Goal: Check status: Check status

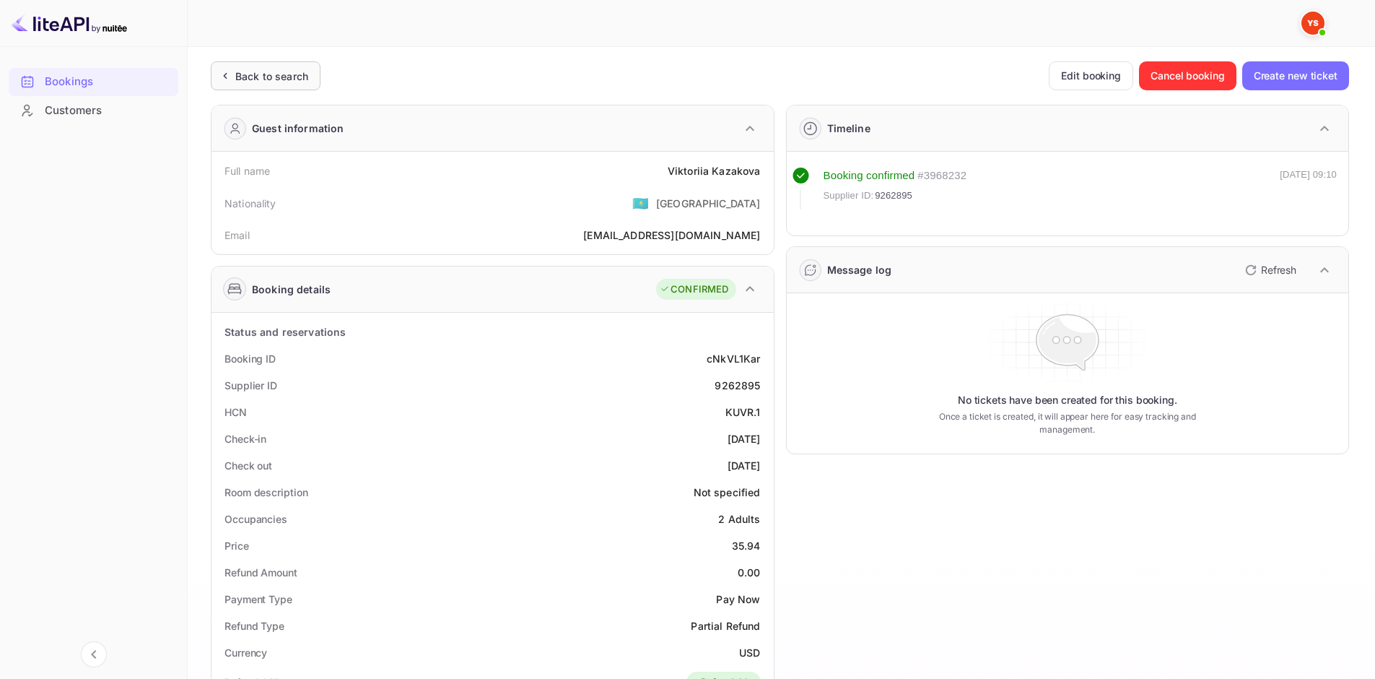
click at [261, 73] on div "Back to search" at bounding box center [271, 76] width 73 height 15
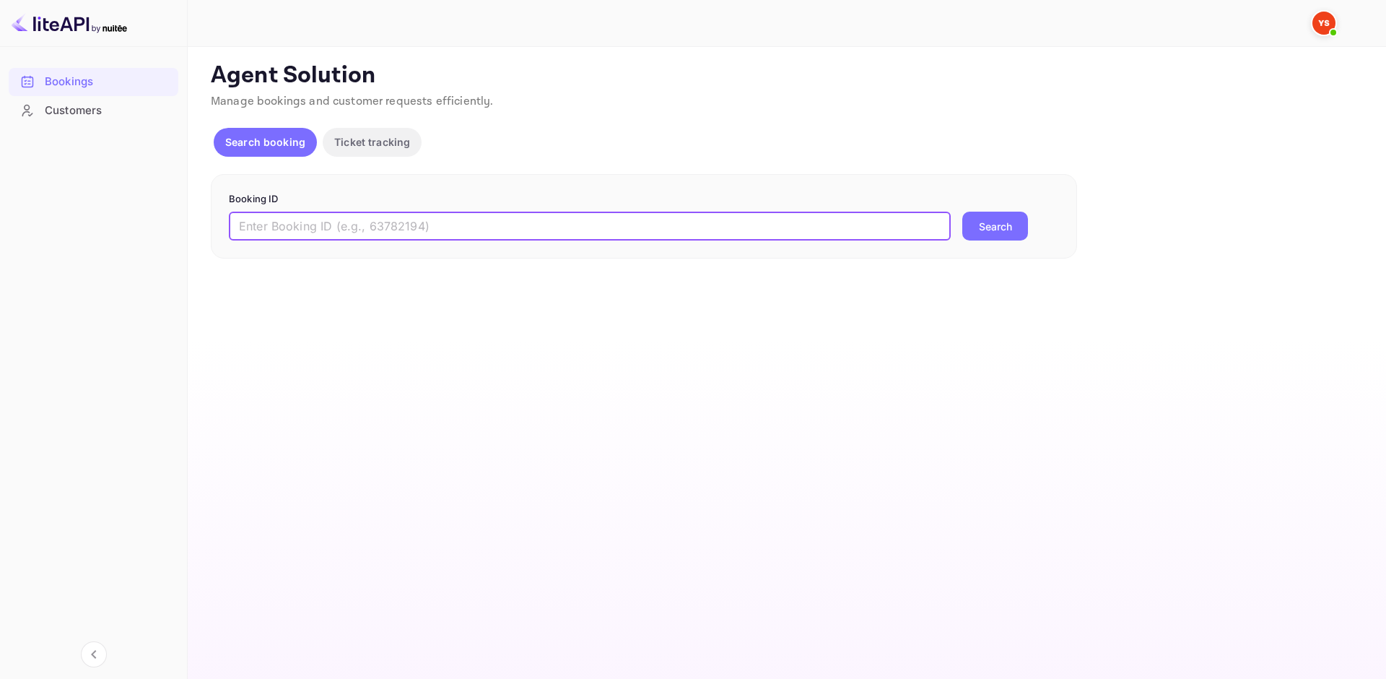
click at [357, 227] on input "text" at bounding box center [590, 226] width 722 height 29
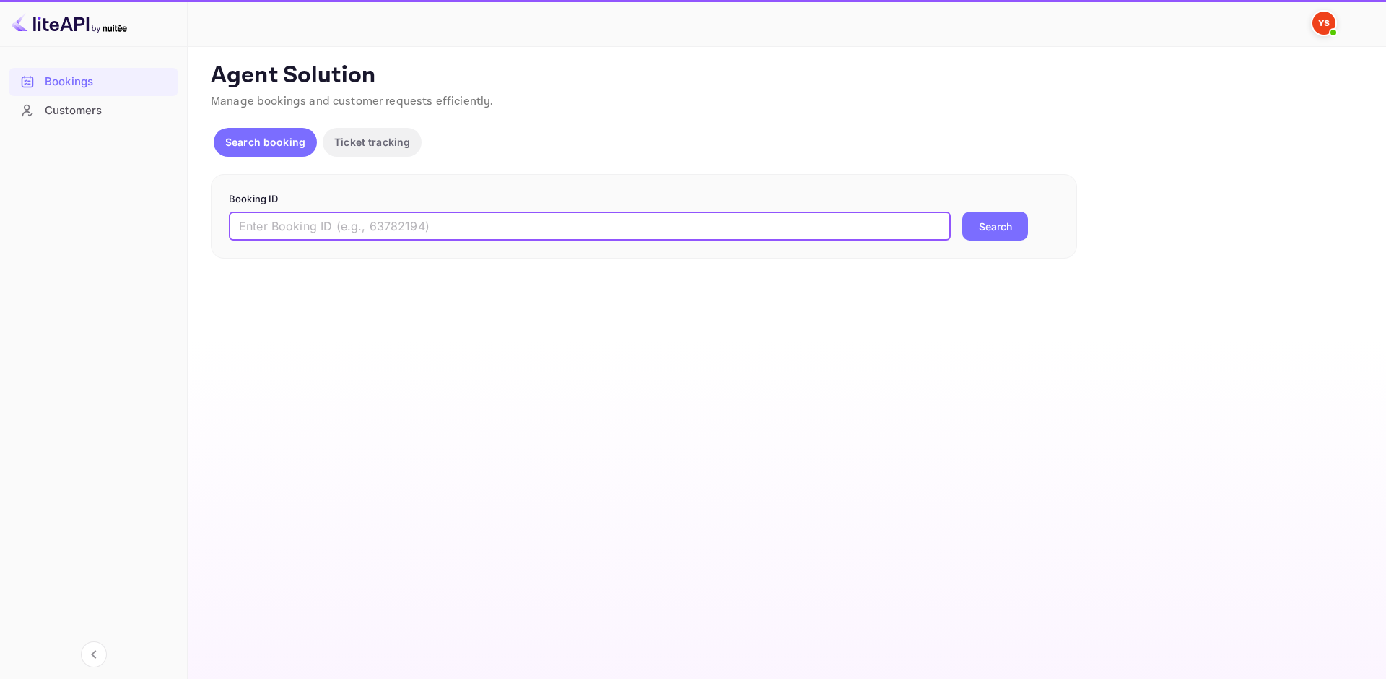
paste input "9407573"
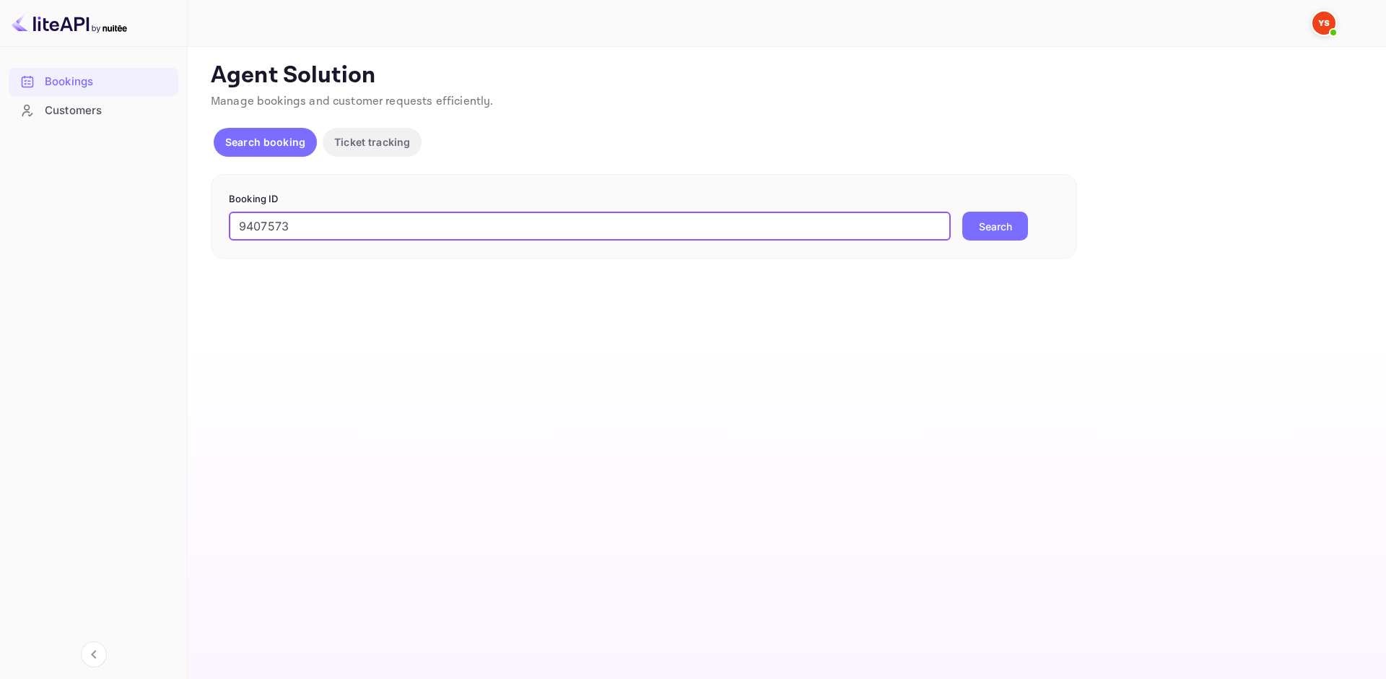
type input "9407573"
click at [971, 225] on button "Search" at bounding box center [995, 226] width 66 height 29
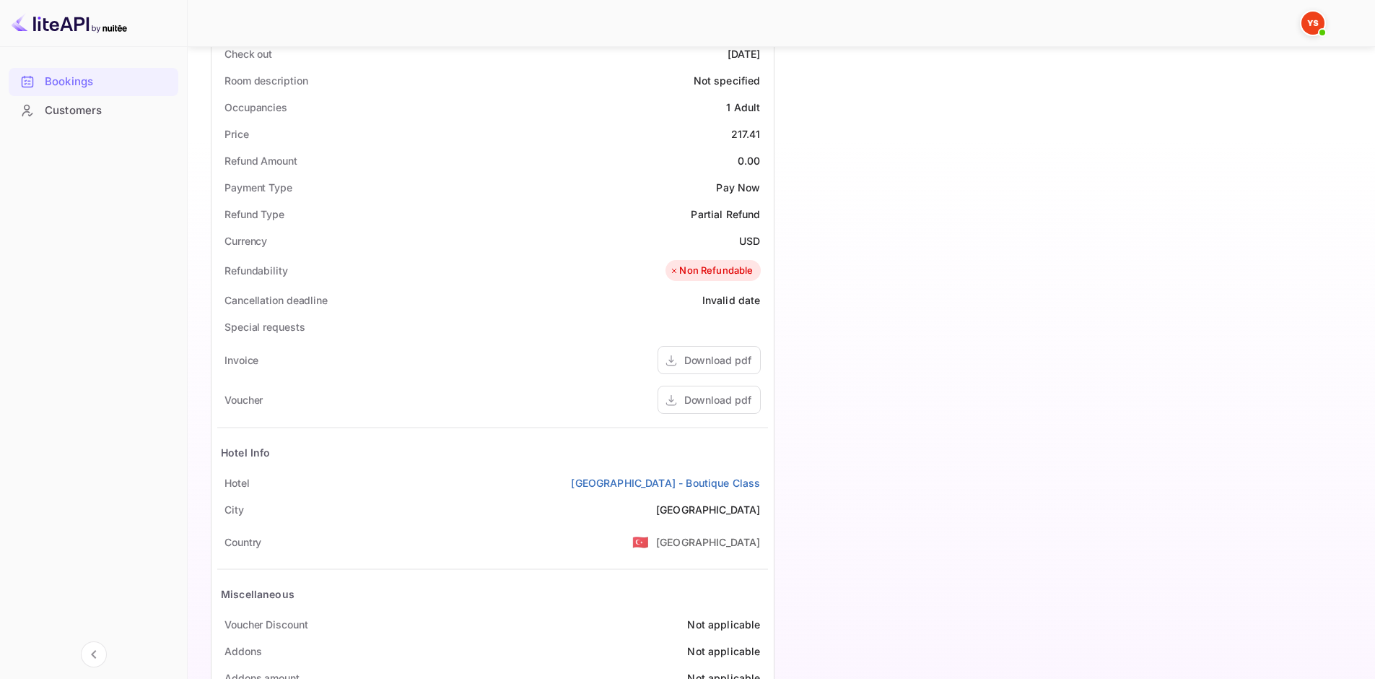
scroll to position [433, 0]
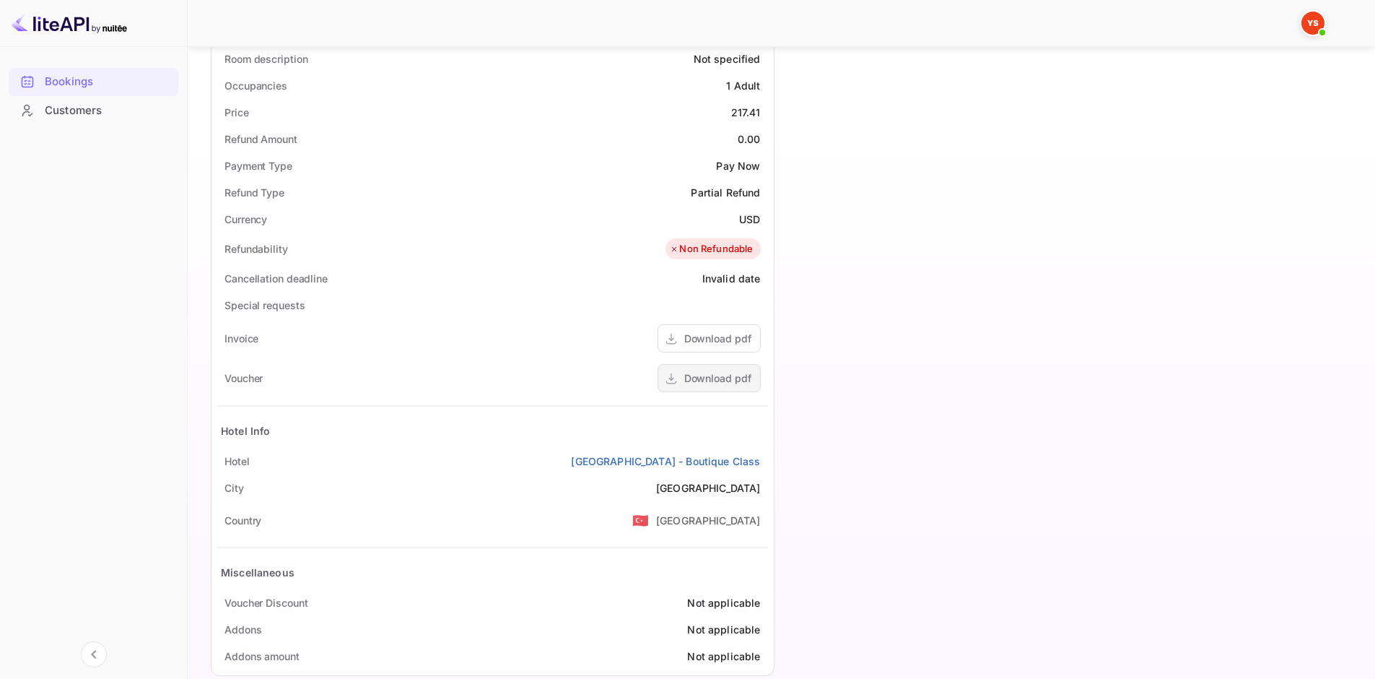
click at [722, 392] on div "Download pdf" at bounding box center [709, 378] width 103 height 28
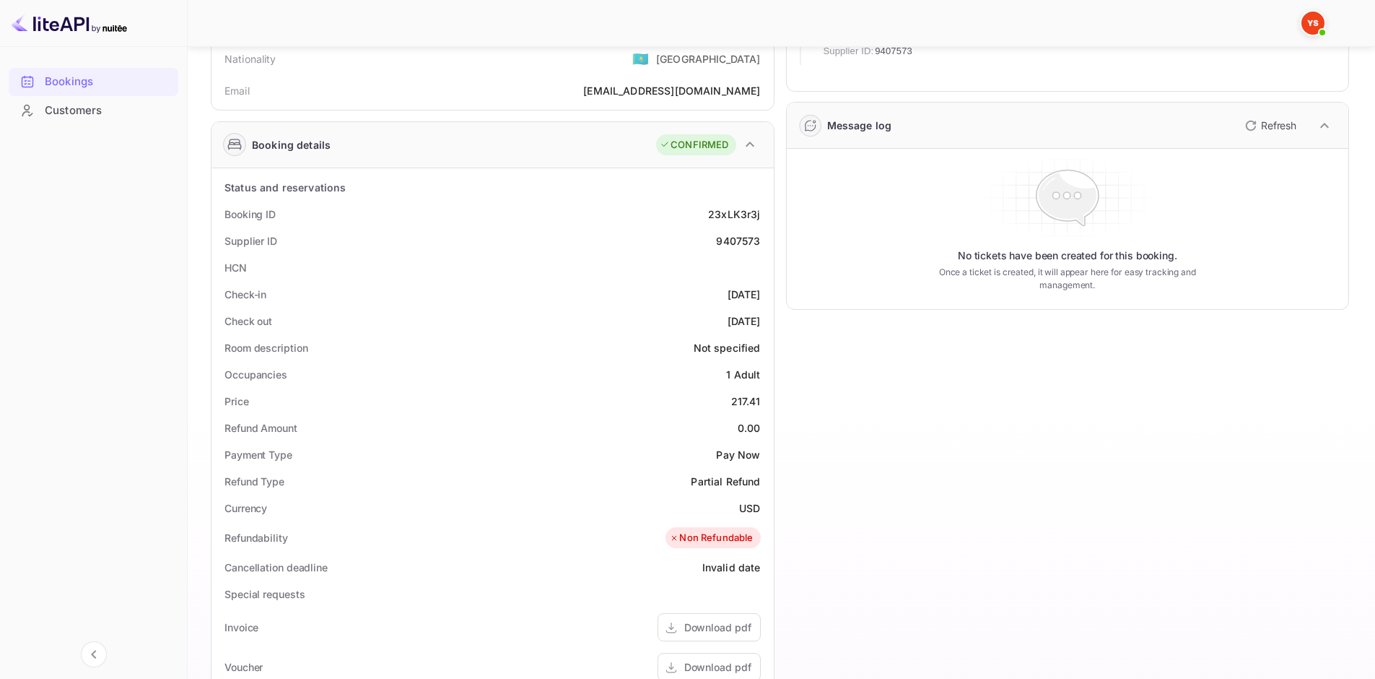
scroll to position [72, 0]
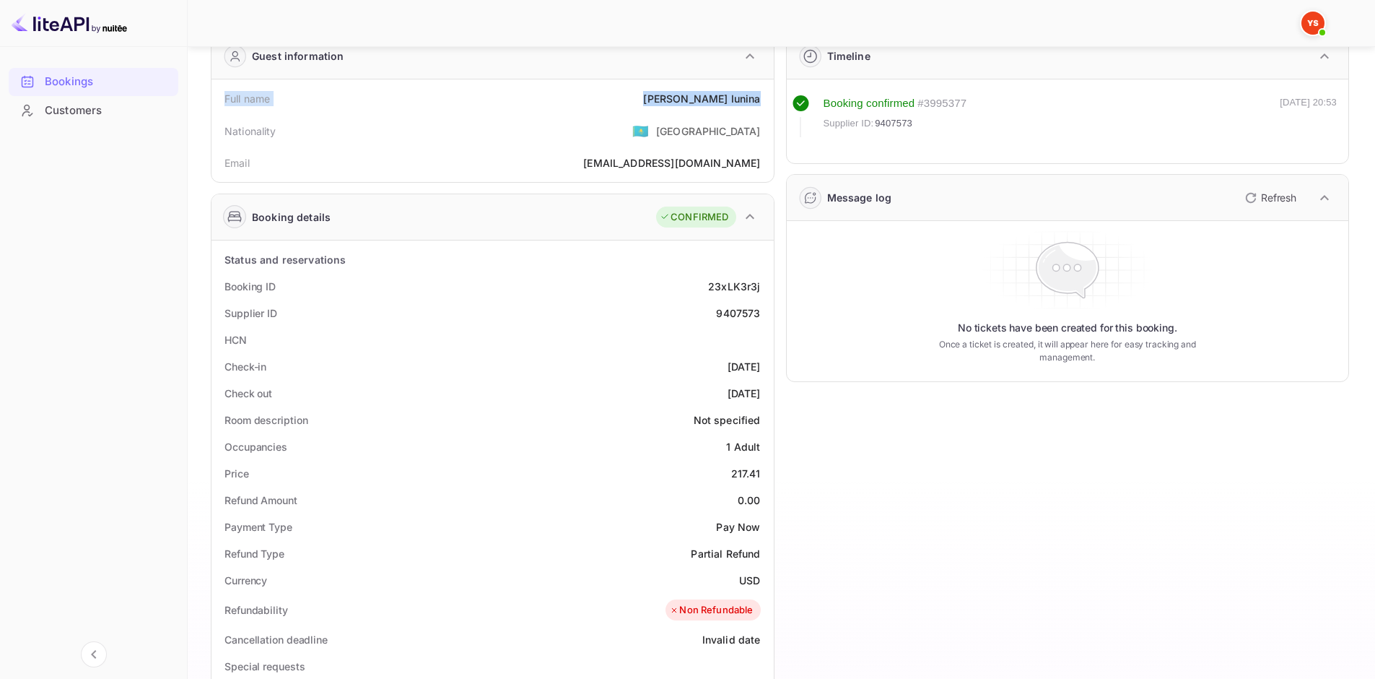
drag, startPoint x: 222, startPoint y: 103, endPoint x: 760, endPoint y: 107, distance: 538.6
click at [760, 107] on div "Full name Natalia Iunina" at bounding box center [492, 98] width 551 height 27
copy div "Full name Natalia Iunina"
drag, startPoint x: 219, startPoint y: 283, endPoint x: 760, endPoint y: 318, distance: 541.9
click at [760, 318] on div "Status and reservations Booking ID 23xLK3r3j Supplier ID 9407573 HCN Check-in 2…" at bounding box center [492, 638] width 551 height 784
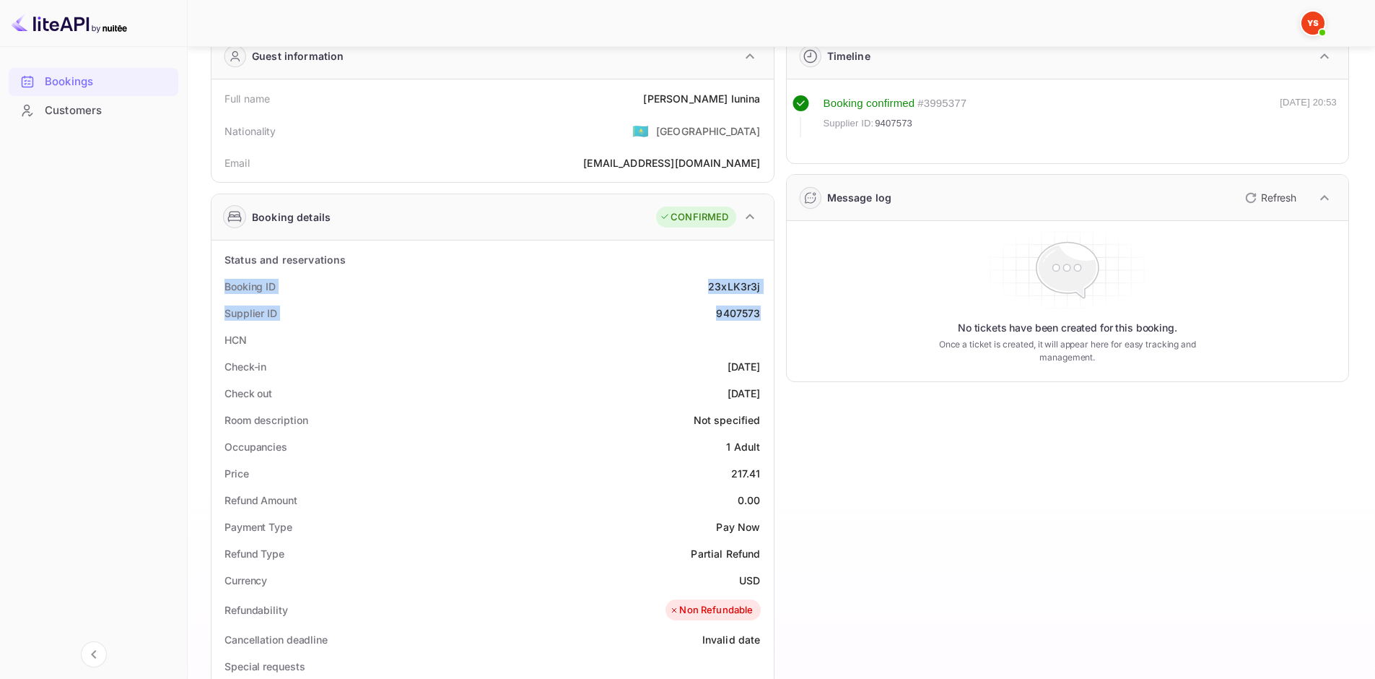
copy div "Booking ID 23xLK3r3j Supplier ID 9407573"
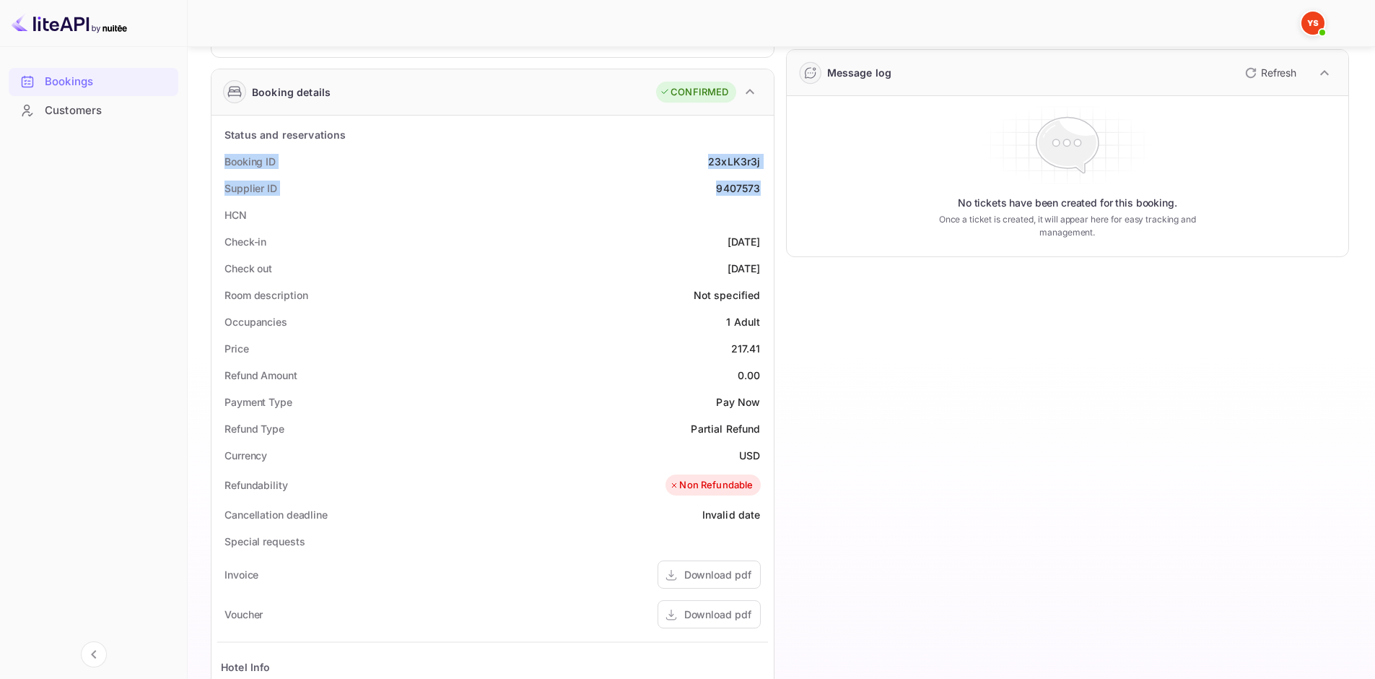
scroll to position [217, 0]
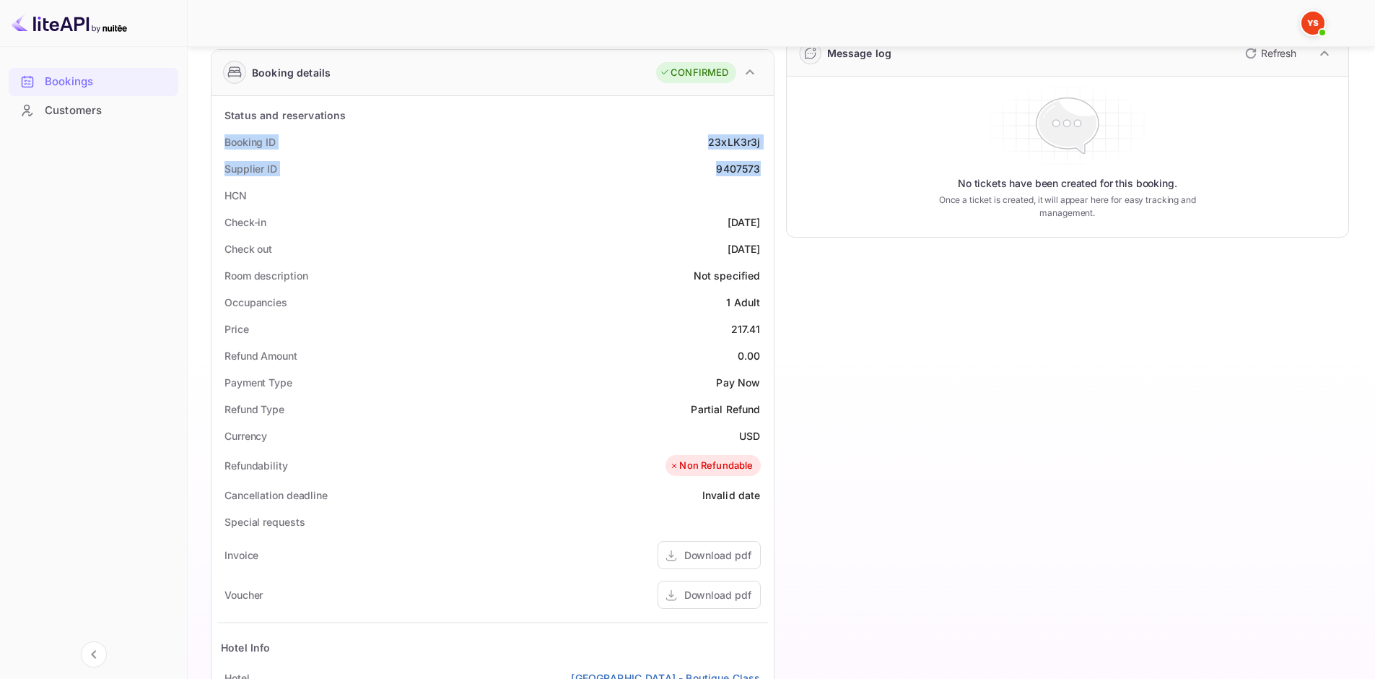
drag, startPoint x: 219, startPoint y: 221, endPoint x: 762, endPoint y: 251, distance: 543.1
click at [762, 251] on div "Status and reservations Booking ID 23xLK3r3j Supplier ID 9407573 HCN Check-in 2…" at bounding box center [492, 494] width 551 height 784
copy div "Check-in 2025-09-16 Check out 2025-09-21"
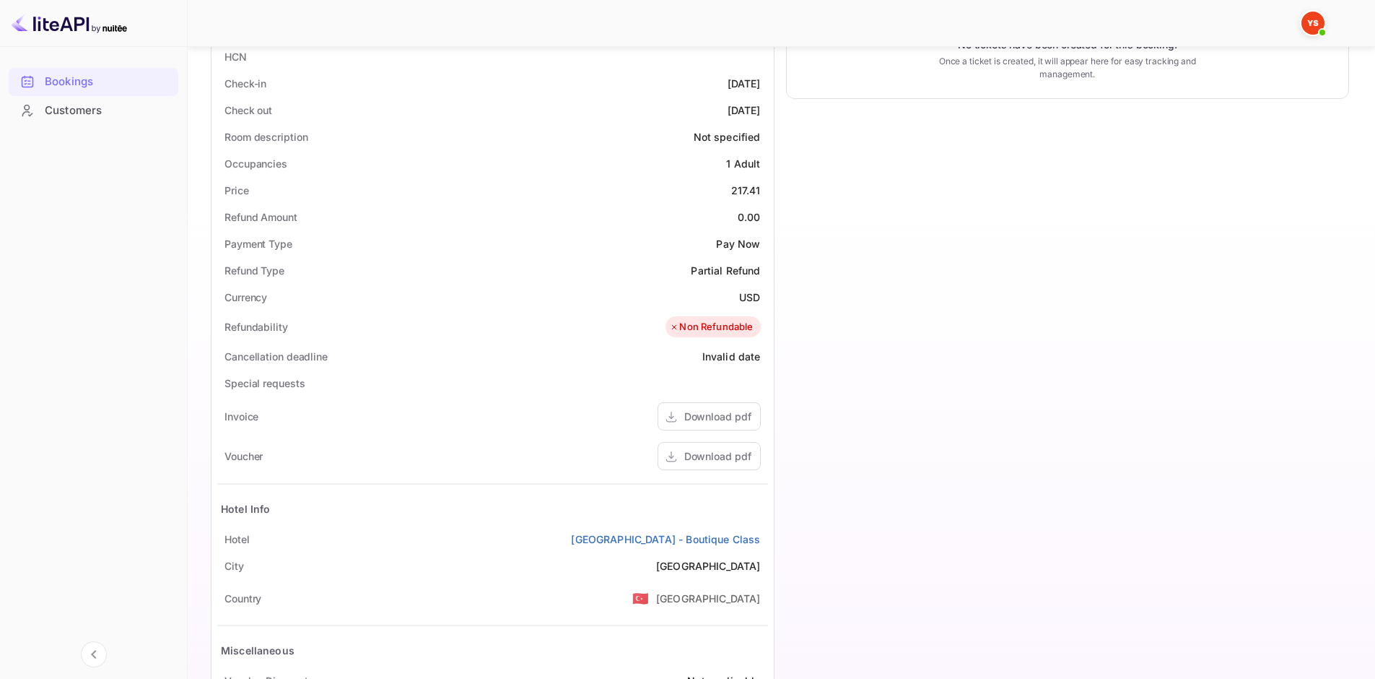
scroll to position [361, 0]
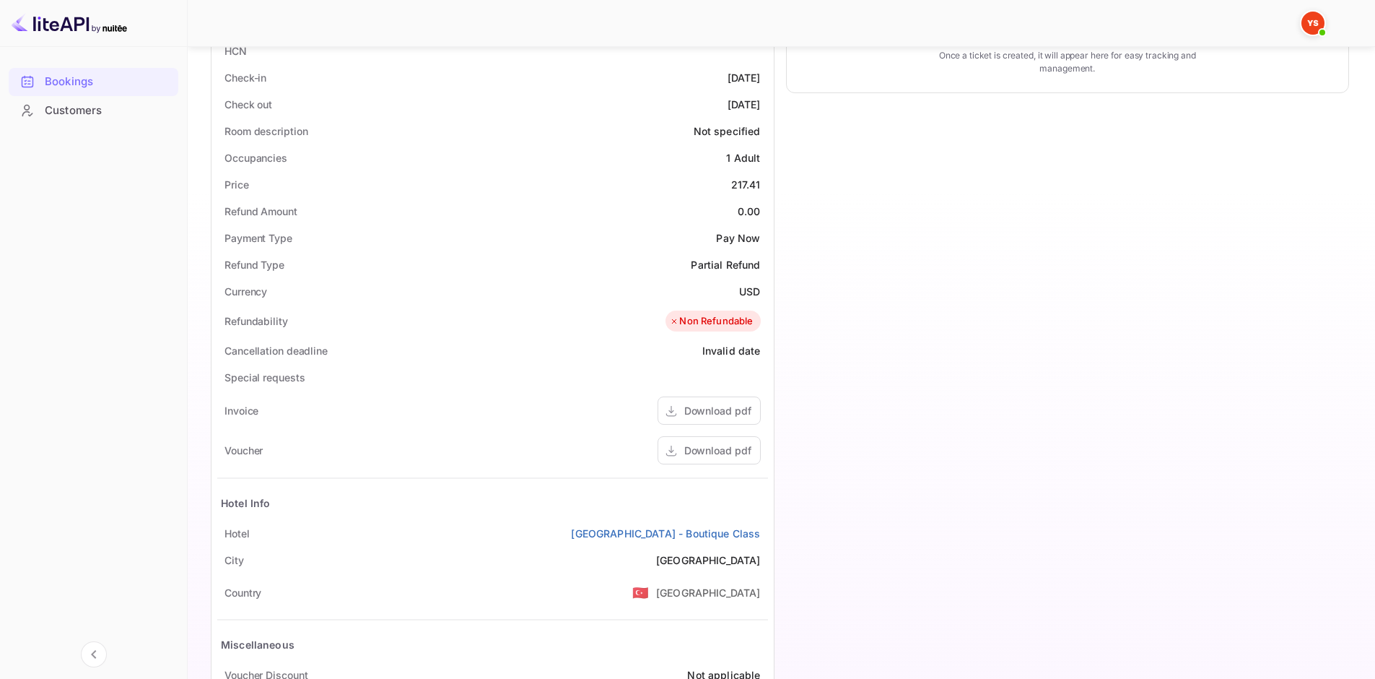
drag, startPoint x: 217, startPoint y: 500, endPoint x: 763, endPoint y: 524, distance: 547.1
click at [763, 524] on div "Status and reservations Booking ID 23xLK3r3j Supplier ID 9407573 HCN Check-in 2…" at bounding box center [493, 350] width 562 height 796
copy div "Hotel Info Hotel Art City Hotel Istanbul - Boutique Class"
